Goal: Information Seeking & Learning: Learn about a topic

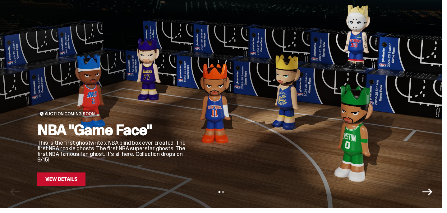
scroll to position [17, 0]
click at [108, 142] on p "This is the first ghostwrite x NBA blind box ever created. The first NBA rookie…" at bounding box center [111, 150] width 149 height 22
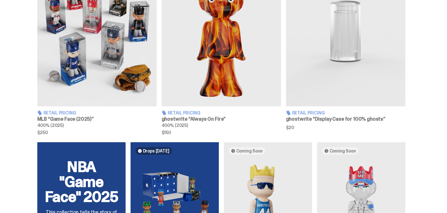
scroll to position [372, 0]
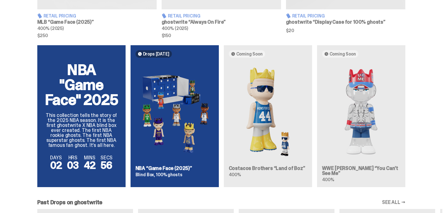
click at [100, 136] on div "NBA "Game Face" 2025 This collection tells the story of the 2025 NBA season. It…" at bounding box center [221, 118] width 443 height 147
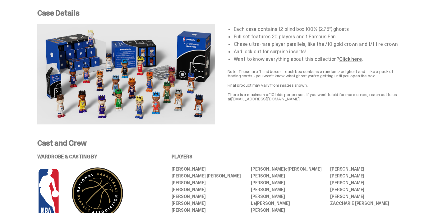
scroll to position [208, 0]
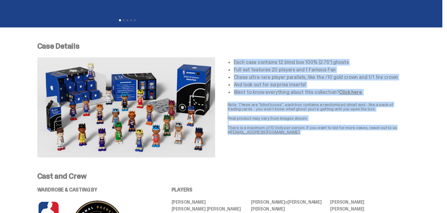
drag, startPoint x: 231, startPoint y: 63, endPoint x: 303, endPoint y: 134, distance: 102.1
click at [303, 134] on div "Each case contains 12 blind box 100% (2.75”) ghosts Full set features 20 player…" at bounding box center [317, 107] width 178 height 100
copy div "Each case contains 12 blind box 100% (2.75”) ghosts Full set features 20 player…"
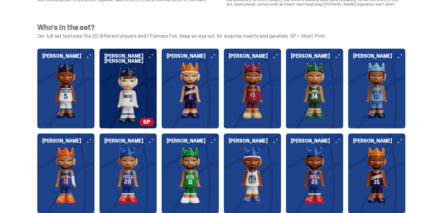
scroll to position [542, 0]
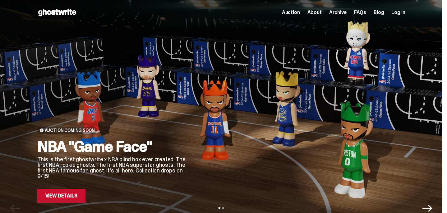
click at [94, 157] on p "This is the first ghostwrite x NBA blind box ever created. The first NBA rookie…" at bounding box center [111, 167] width 149 height 22
click at [59, 197] on link "View Details" at bounding box center [61, 196] width 48 height 14
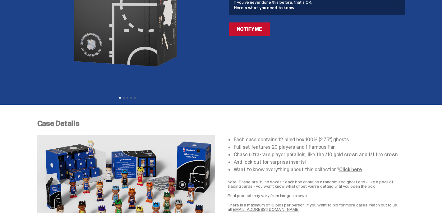
scroll to position [148, 0]
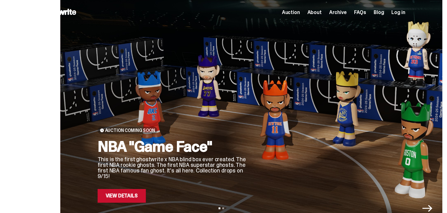
click at [137, 157] on div "Auction Coming Soon NBA "Game Face" This is the first ghostwrite x NBA blind bo…" at bounding box center [282, 113] width 398 height 177
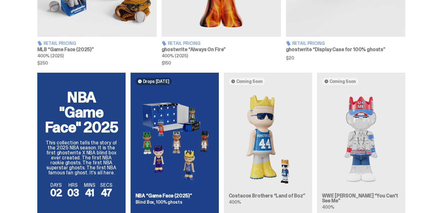
scroll to position [398, 0]
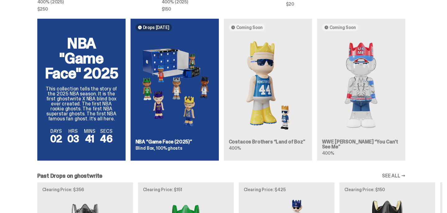
click at [66, 99] on div "NBA "Game Face" 2025 This collection tells the story of the 2025 NBA season. It…" at bounding box center [221, 92] width 443 height 147
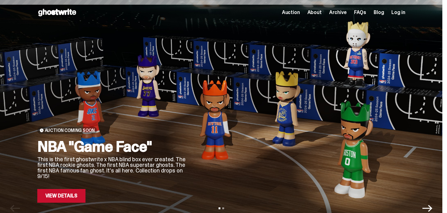
scroll to position [398, 0]
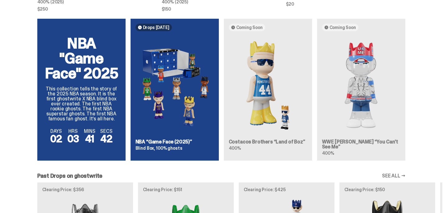
click at [124, 134] on div "NBA "Game Face" 2025 This collection tells the story of the 2025 NBA season. It…" at bounding box center [221, 92] width 443 height 147
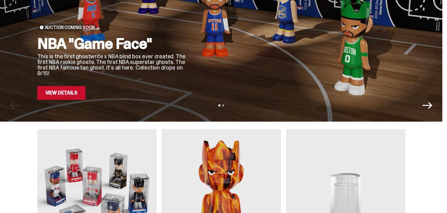
scroll to position [0, 0]
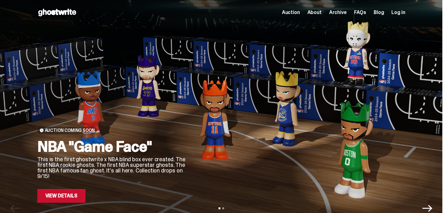
click at [113, 153] on h2 "NBA "Game Face"" at bounding box center [111, 146] width 149 height 15
click at [58, 192] on link "View Details" at bounding box center [61, 196] width 48 height 14
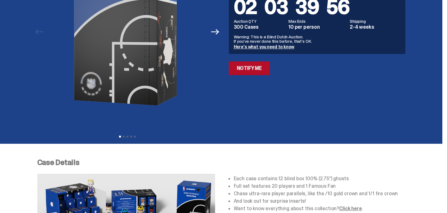
scroll to position [61, 0]
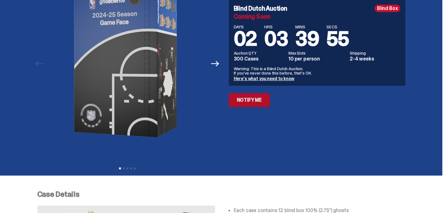
click at [257, 103] on link "Notify Me" at bounding box center [249, 100] width 41 height 14
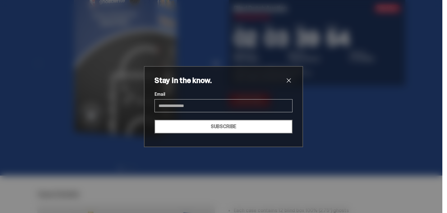
click at [286, 80] on span "close" at bounding box center [288, 80] width 7 height 7
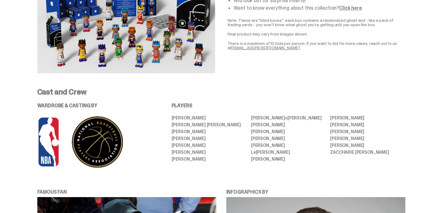
scroll to position [221, 0]
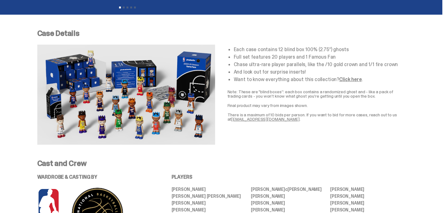
click at [155, 91] on img at bounding box center [126, 94] width 178 height 100
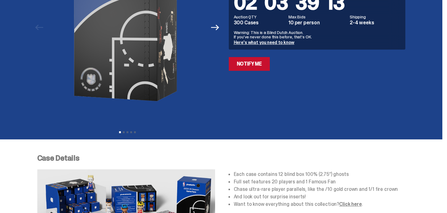
scroll to position [154, 0]
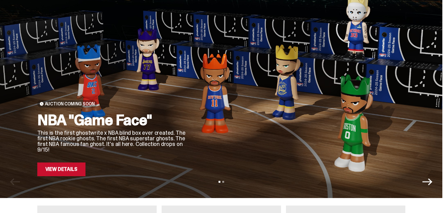
scroll to position [30, 0]
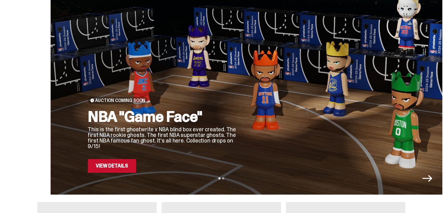
click at [108, 151] on div "Auction Coming Soon NBA "Game Face" This is the first ghostwrite x NBA blind bo…" at bounding box center [272, 83] width 398 height 177
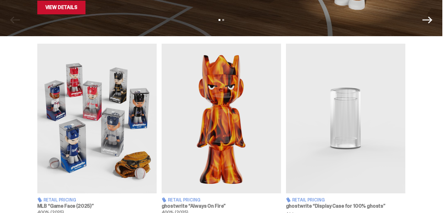
scroll to position [119, 0]
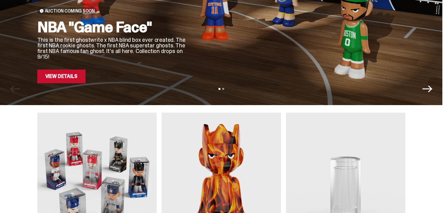
click at [126, 58] on p "This is the first ghostwrite x NBA blind box ever created. The first NBA rookie…" at bounding box center [111, 48] width 149 height 22
click at [78, 82] on link "View Details" at bounding box center [61, 76] width 48 height 14
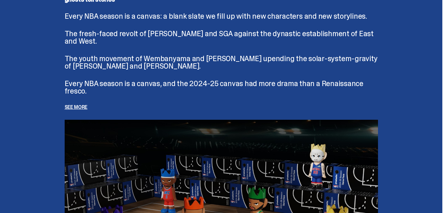
scroll to position [1305, 0]
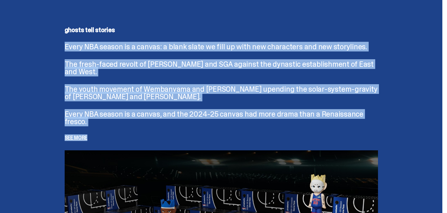
drag, startPoint x: 63, startPoint y: 40, endPoint x: 138, endPoint y: 133, distance: 120.1
click at [138, 133] on div "ghosts tell stories Every NBA season is a canvas: a blank slate we fill up with…" at bounding box center [222, 177] width 344 height 300
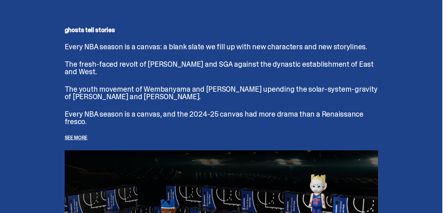
click at [84, 135] on p "See more" at bounding box center [222, 137] width 314 height 5
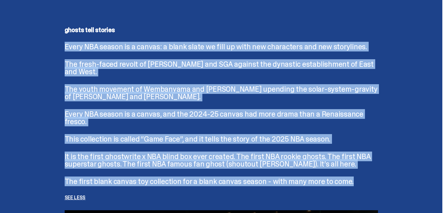
drag, startPoint x: 65, startPoint y: 47, endPoint x: 359, endPoint y: 174, distance: 320.9
click at [359, 174] on div "ghosts tell stories Every NBA season is a canvas: a blank slate we fill up with…" at bounding box center [222, 206] width 344 height 359
copy div "Every NBA season is a canvas: a blank slate we fill up with new characters and …"
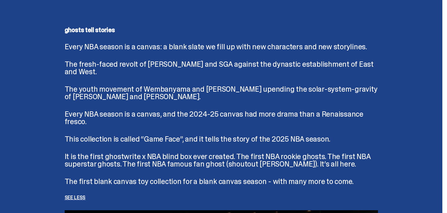
click at [275, 41] on div "ghosts tell stories Every NBA season is a canvas: a blank slate we fill up with…" at bounding box center [222, 113] width 314 height 173
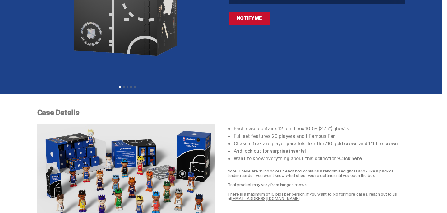
scroll to position [0, 0]
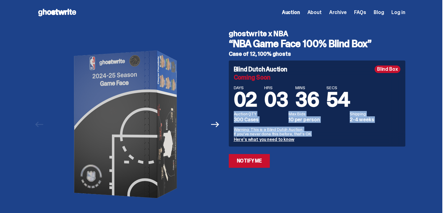
drag, startPoint x: 236, startPoint y: 114, endPoint x: 328, endPoint y: 136, distance: 95.0
click at [328, 136] on div "Blind Dutch Auction Blind Box Coming Soon DAYS 02 HRS 03 MINS 36 SECS 54 Auctio…" at bounding box center [317, 103] width 177 height 86
copy div "Auction QTY 300 Cases Max Bids 10 per person Shipping 2-4 weeks Warning: This i…"
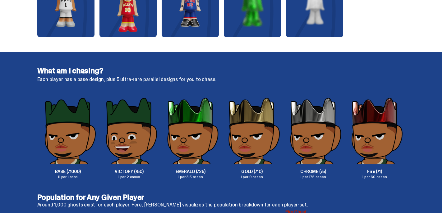
scroll to position [958, 0]
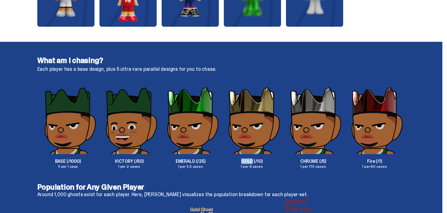
drag, startPoint x: 244, startPoint y: 161, endPoint x: 255, endPoint y: 162, distance: 11.2
click at [255, 162] on p "GOLD (/10)" at bounding box center [251, 161] width 61 height 4
copy p "GOLD"
drag, startPoint x: 303, startPoint y: 161, endPoint x: 430, endPoint y: 159, distance: 127.0
click at [430, 159] on div "What am I chasing? Each player has a base design, plus 5 ultra-rare parallel de…" at bounding box center [221, 112] width 443 height 141
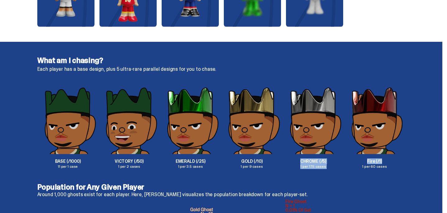
copy div "CHROME (/5) 1 per 17.5 cases Fire (/1)"
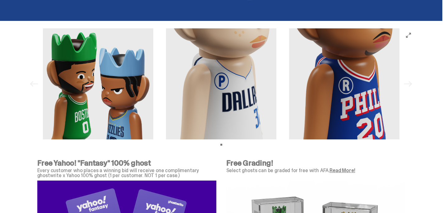
scroll to position [1947, 0]
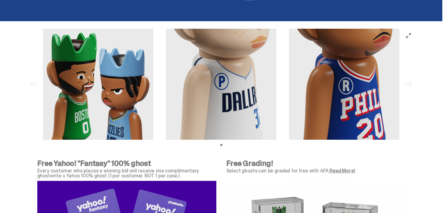
click at [98, 78] on img at bounding box center [98, 84] width 111 height 111
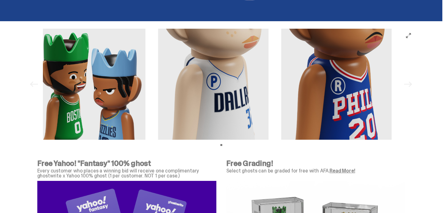
drag, startPoint x: 274, startPoint y: 110, endPoint x: 106, endPoint y: 112, distance: 167.7
click at [106, 112] on div at bounding box center [213, 84] width 357 height 111
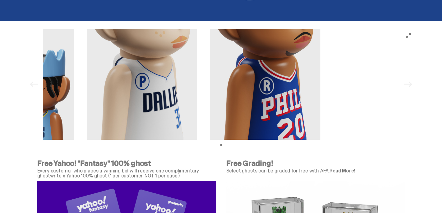
click at [40, 110] on div "Previous Next View slide 1" at bounding box center [221, 84] width 388 height 111
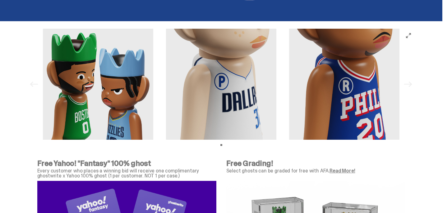
click at [410, 32] on button "View full-screen" at bounding box center [408, 35] width 7 height 7
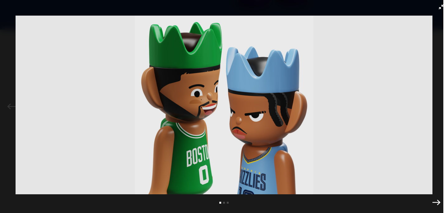
scroll to position [2010, 0]
click at [368, 88] on img at bounding box center [224, 105] width 417 height 178
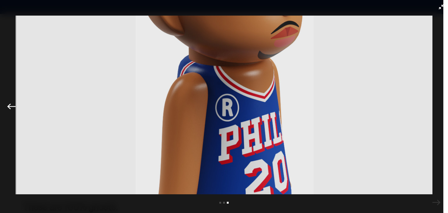
click at [443, 2] on div "Previous Next View slide 1 View slide 2 View slide 3" at bounding box center [224, 106] width 448 height 213
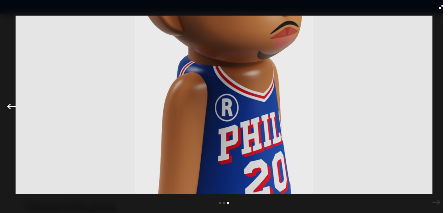
click at [443, 5] on icon "Exit full-screen" at bounding box center [441, 6] width 5 height 5
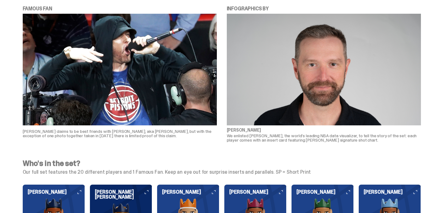
scroll to position [668, 0]
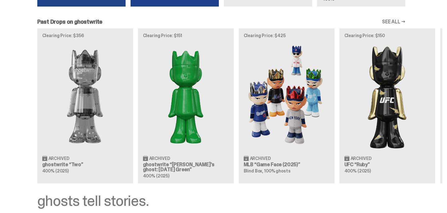
scroll to position [652, 0]
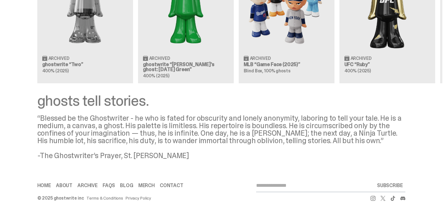
drag, startPoint x: 39, startPoint y: 117, endPoint x: 204, endPoint y: 157, distance: 169.7
click at [204, 157] on div "ghosts tell stories. “Blessed be the Ghostwriter - he who is fated for obscurit…" at bounding box center [221, 126] width 398 height 66
copy div "“Blessed be the Ghostwriter - he who is fated for obscurity and lonely anonymit…"
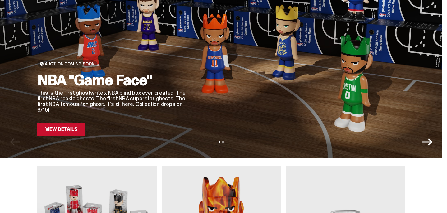
scroll to position [0, 0]
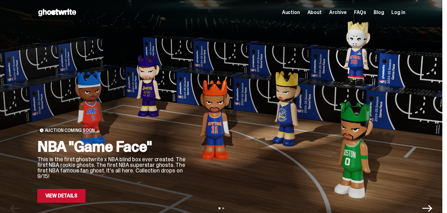
click at [316, 12] on span "About" at bounding box center [315, 12] width 14 height 5
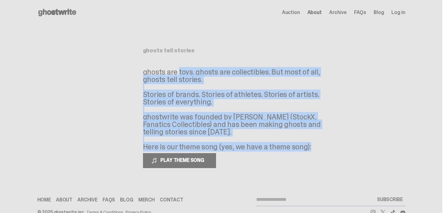
copy div "ghosts are toys. ghosts are collectibles. But most of all, ghosts tell stories.…"
drag, startPoint x: 147, startPoint y: 68, endPoint x: 260, endPoint y: 152, distance: 140.2
click at [260, 152] on div "ghosts tell stories ghosts are toys. ghosts are collectibles. But most of all, …" at bounding box center [221, 108] width 157 height 120
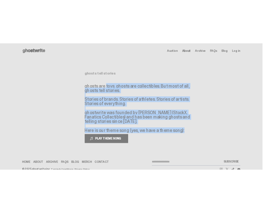
scroll to position [14, 0]
